Goal: Task Accomplishment & Management: Use online tool/utility

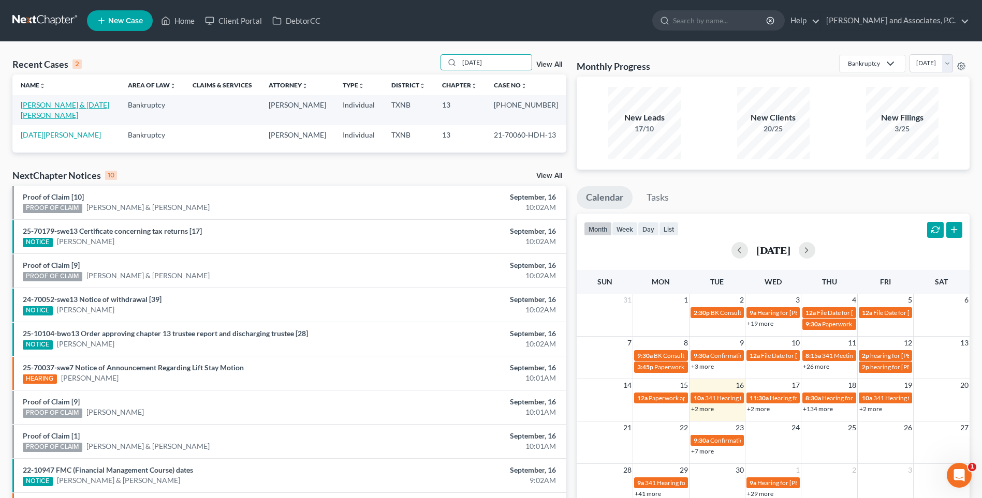
type input "[DATE]"
click at [90, 107] on link "[PERSON_NAME] & [DATE][PERSON_NAME]" at bounding box center [65, 109] width 88 height 19
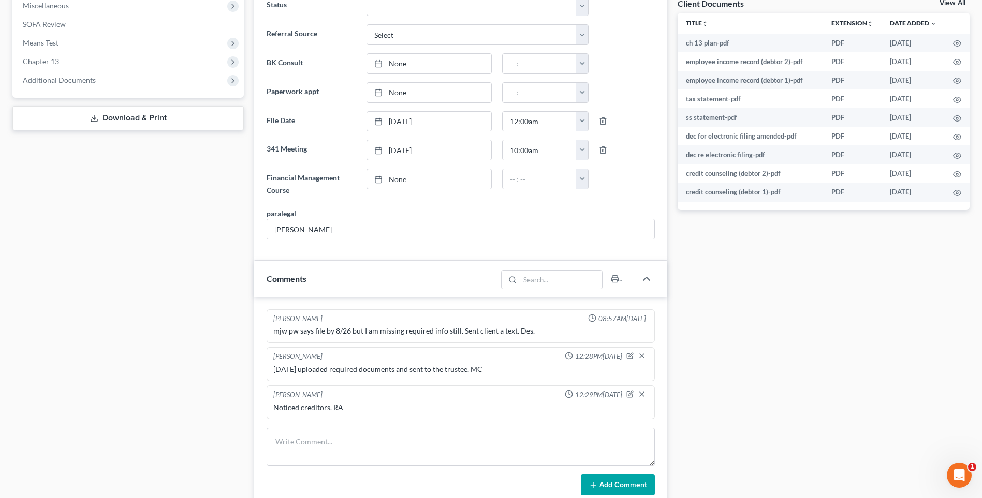
scroll to position [414, 0]
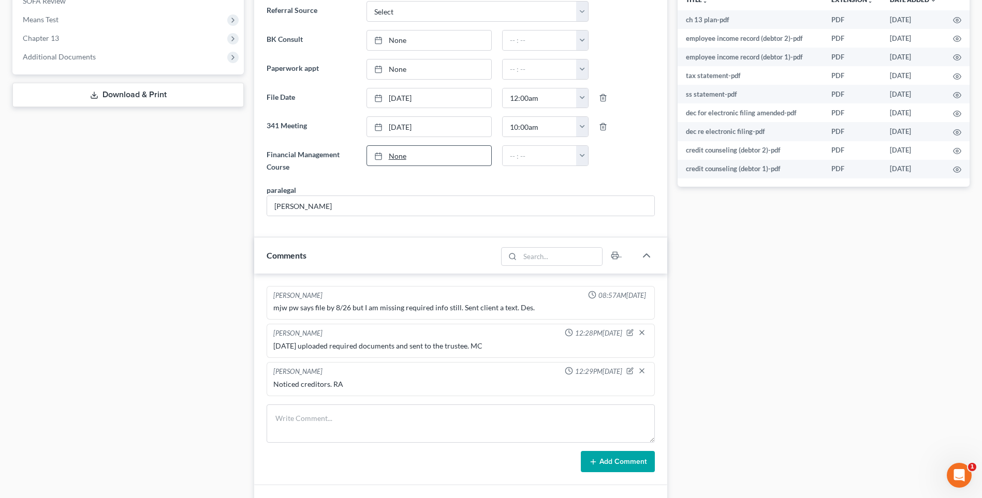
click at [401, 157] on link "None" at bounding box center [429, 156] width 124 height 20
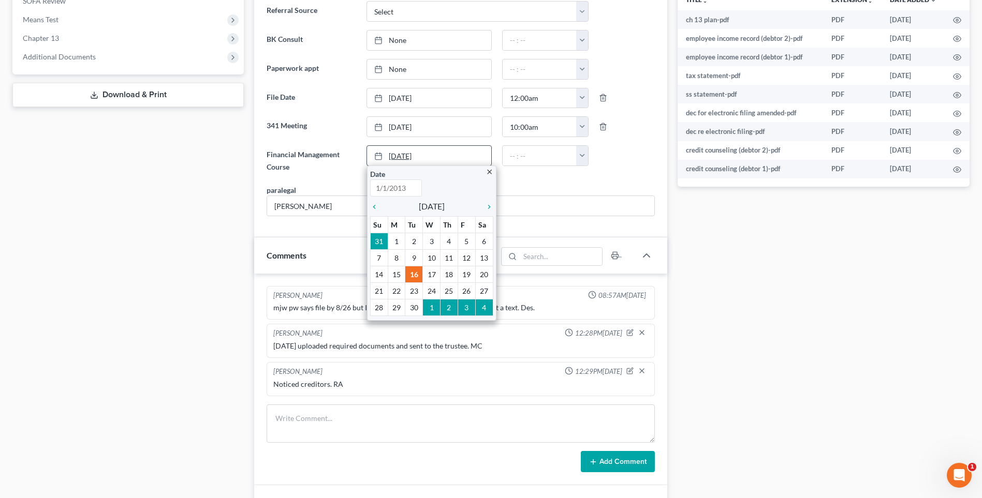
type input "[DATE]"
click at [376, 205] on icon "chevron_left" at bounding box center [376, 207] width 13 height 8
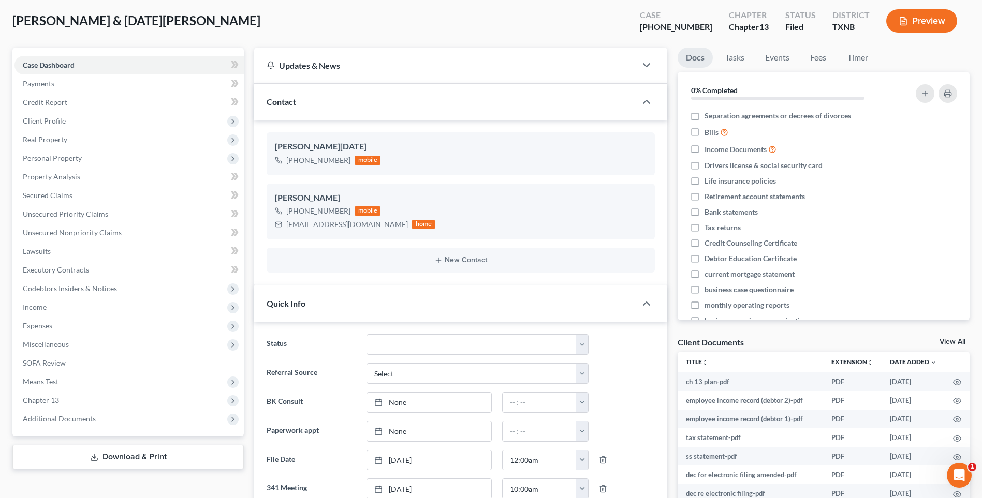
scroll to position [0, 0]
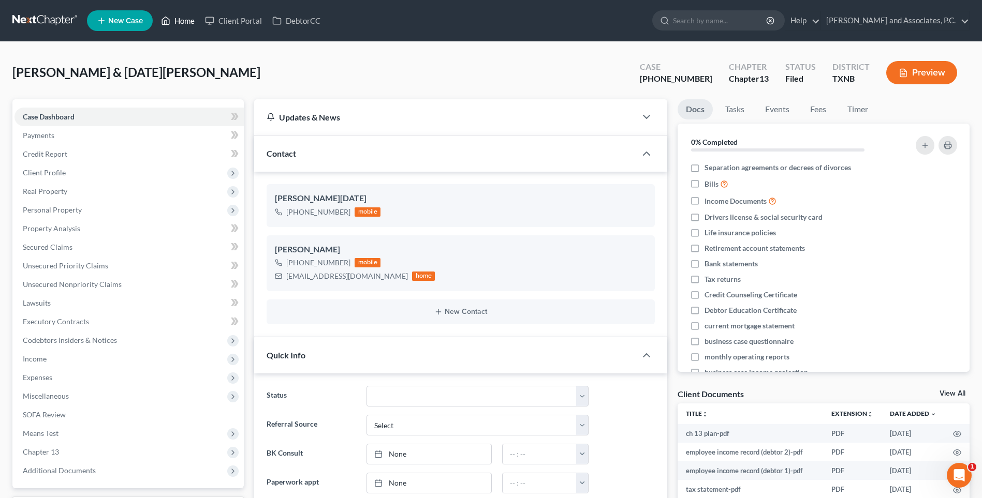
click at [180, 21] on link "Home" at bounding box center [178, 20] width 44 height 19
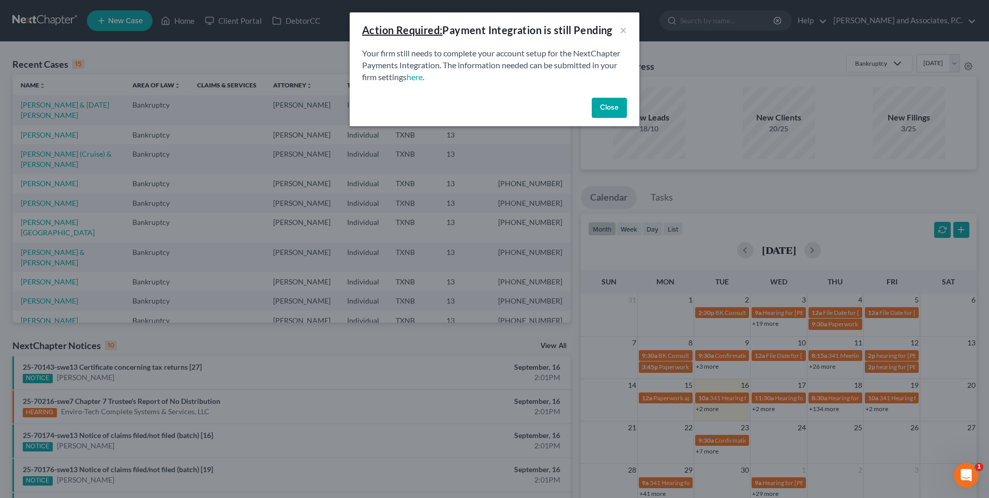
click at [598, 110] on button "Close" at bounding box center [609, 108] width 35 height 21
